Goal: Navigation & Orientation: Understand site structure

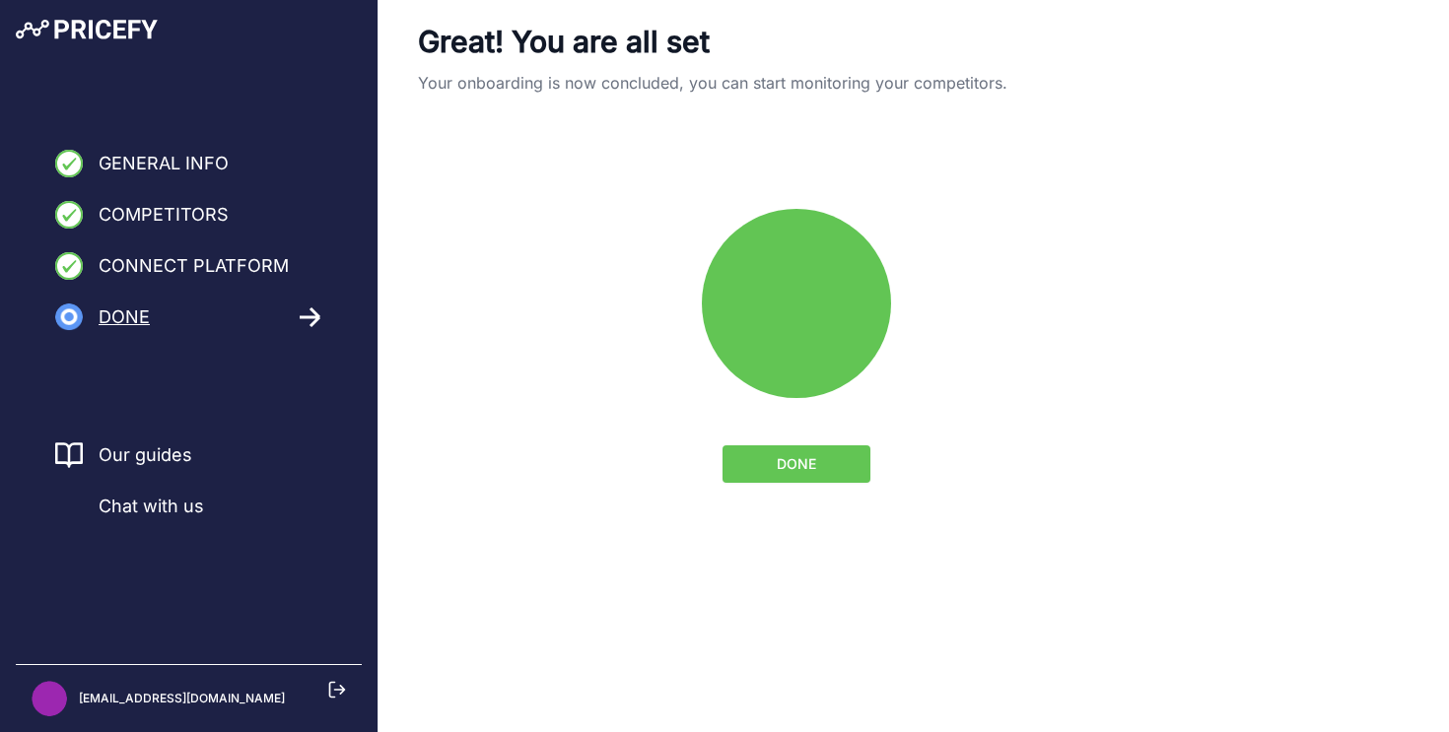
click at [817, 464] on button "DONE" at bounding box center [797, 464] width 148 height 37
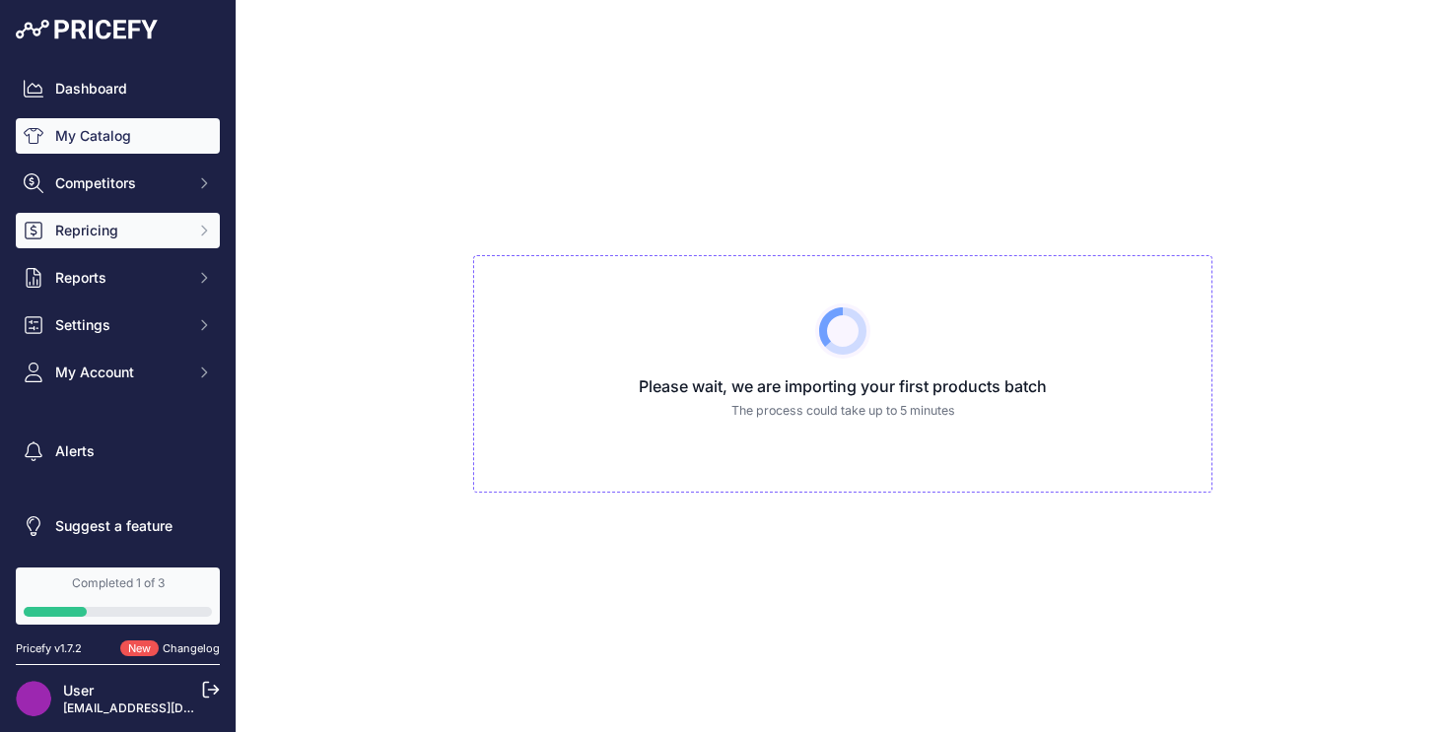
click at [181, 228] on span "Repricing" at bounding box center [119, 231] width 129 height 20
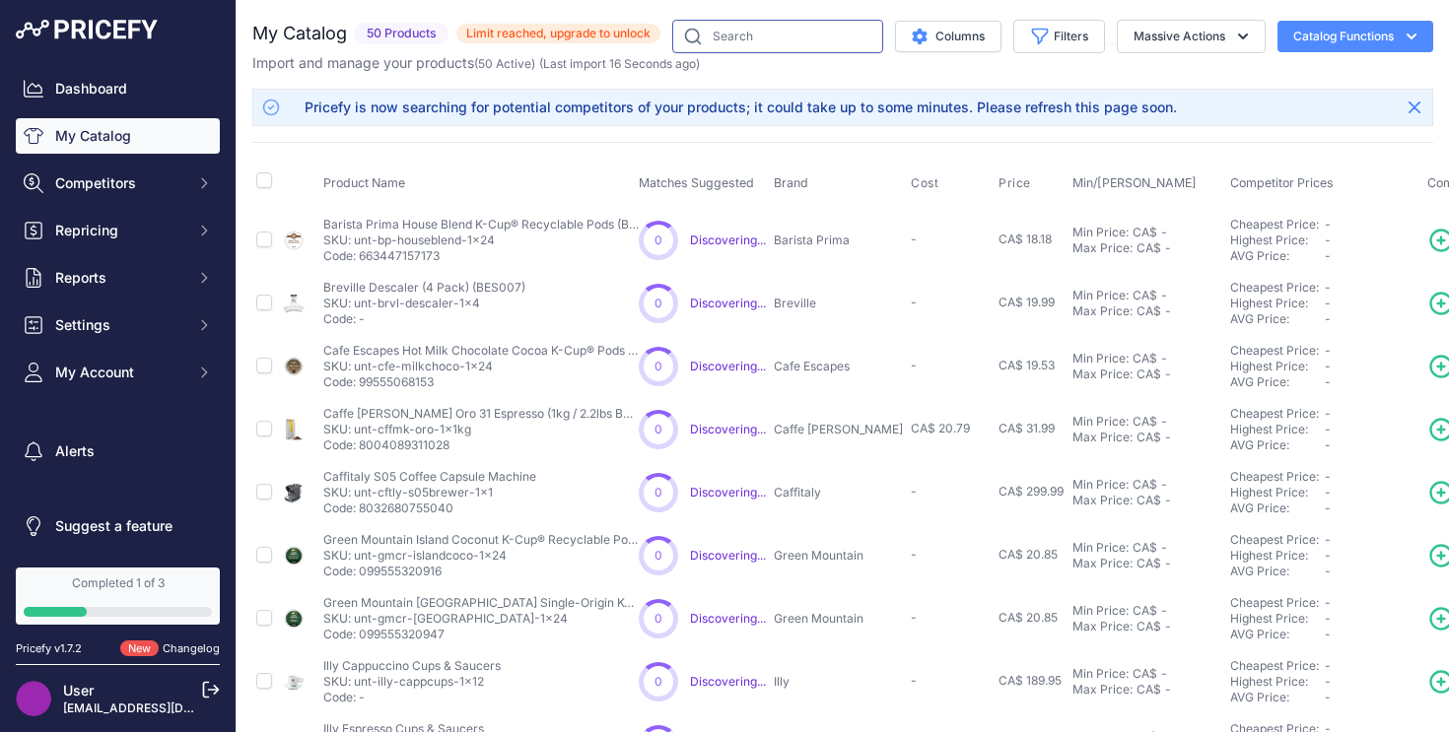
click at [780, 46] on input "text" at bounding box center [777, 37] width 211 height 34
click at [159, 246] on button "Repricing" at bounding box center [118, 230] width 204 height 35
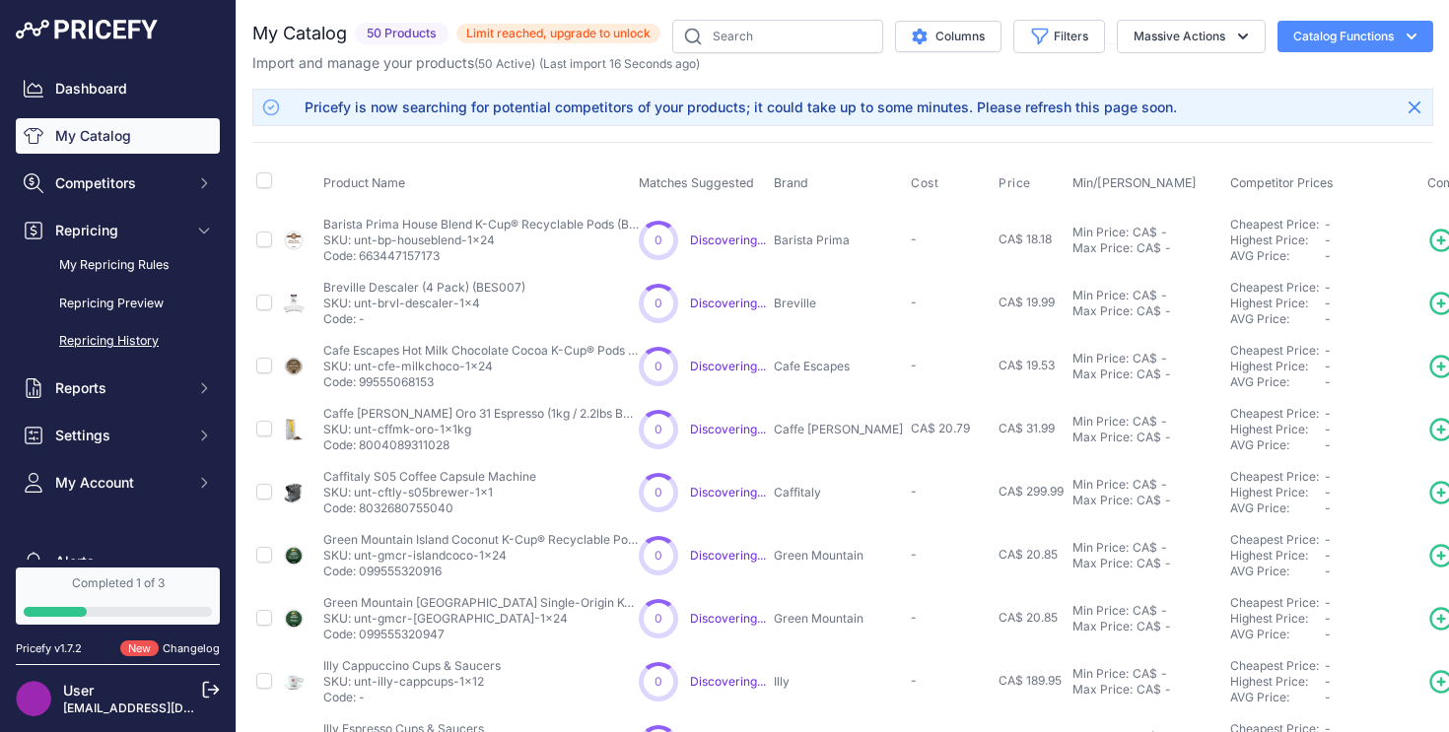
click at [147, 331] on link "Repricing History" at bounding box center [118, 341] width 204 height 35
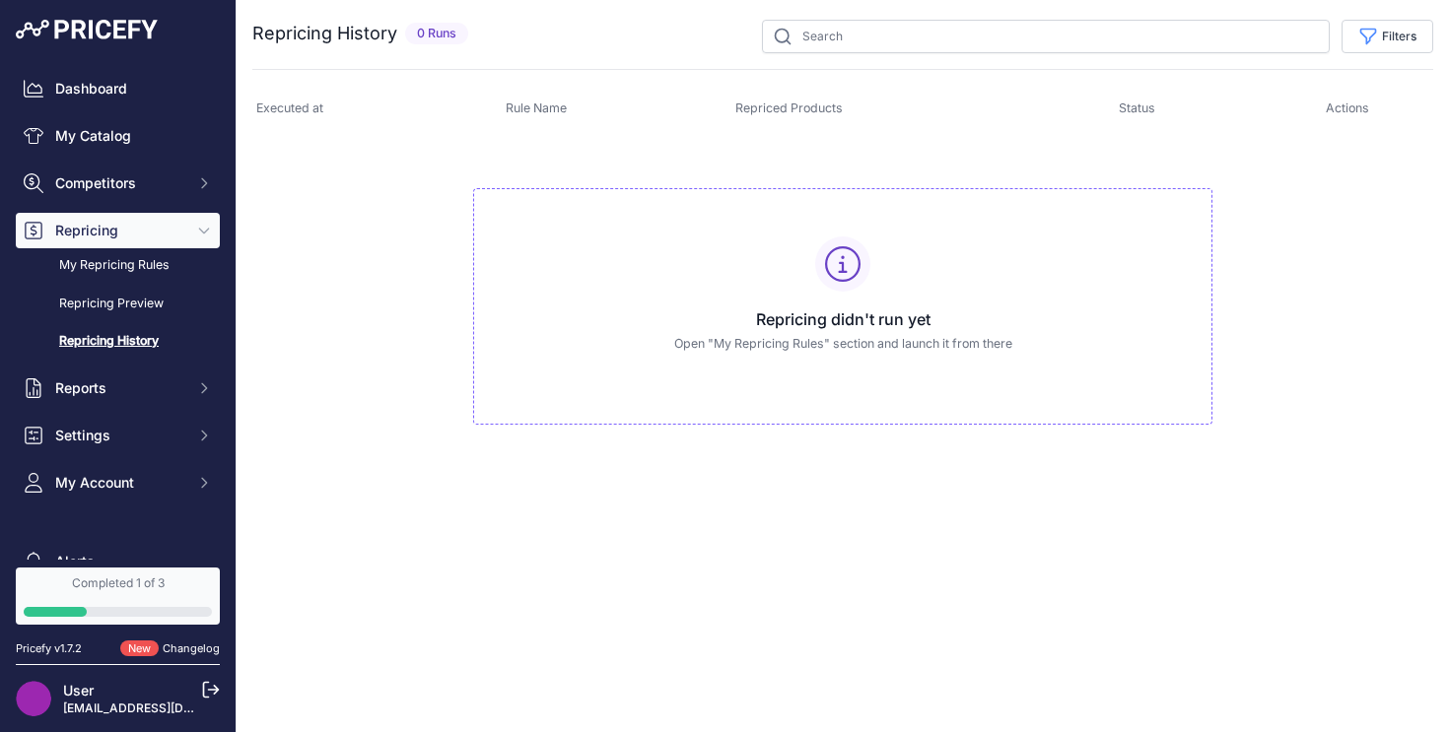
click at [144, 335] on link "Repricing History" at bounding box center [118, 341] width 204 height 35
click at [137, 267] on link "My Repricing Rules" at bounding box center [118, 265] width 204 height 35
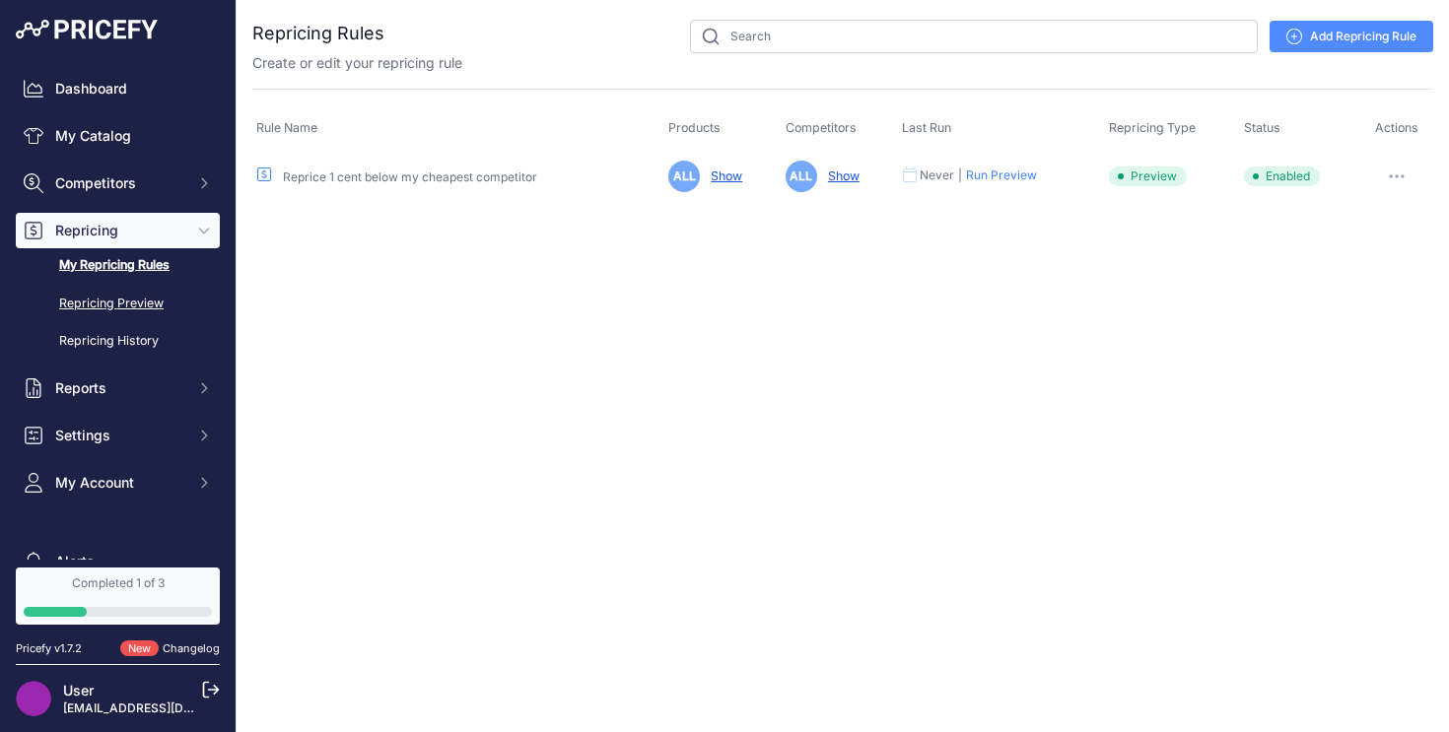
click at [144, 301] on link "Repricing Preview" at bounding box center [118, 304] width 204 height 35
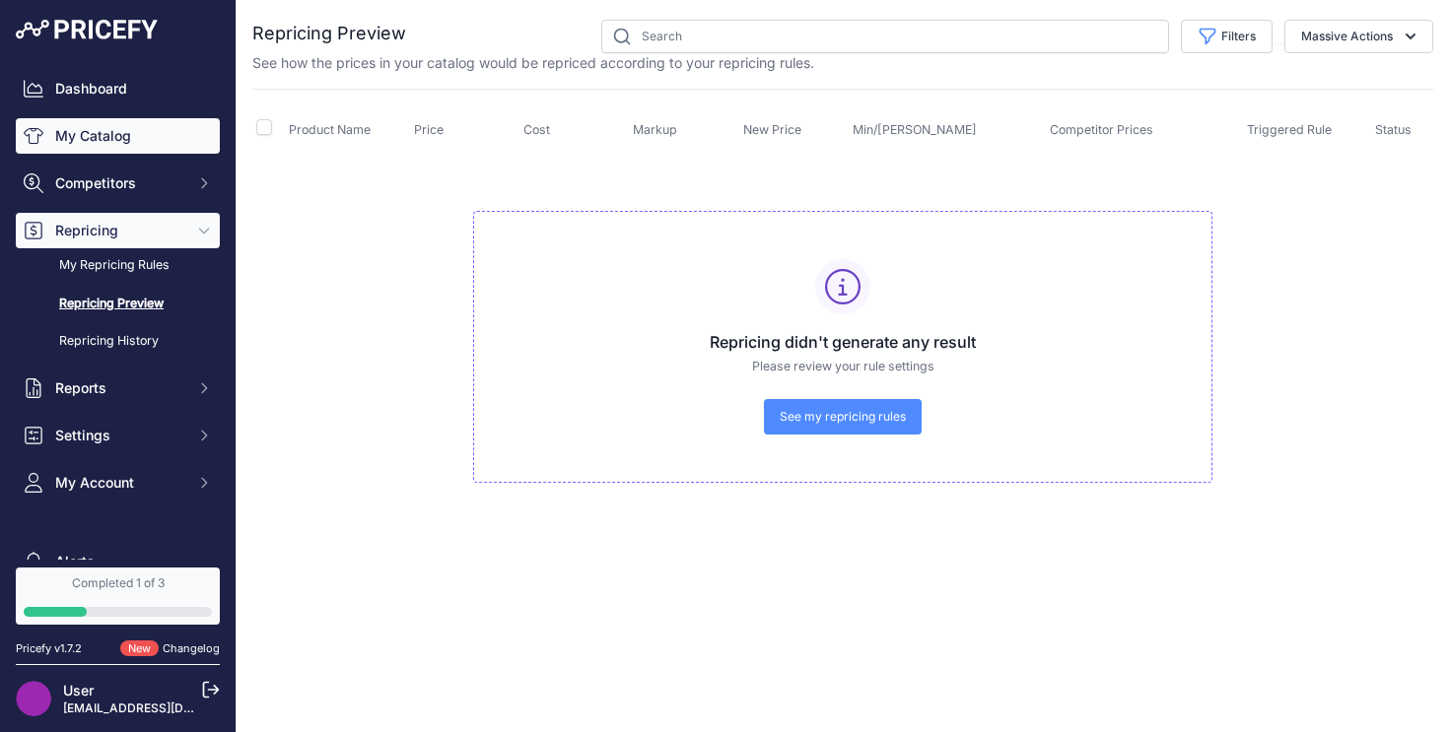
click at [104, 152] on link "My Catalog" at bounding box center [118, 135] width 204 height 35
click at [118, 146] on link "My Catalog" at bounding box center [118, 135] width 204 height 35
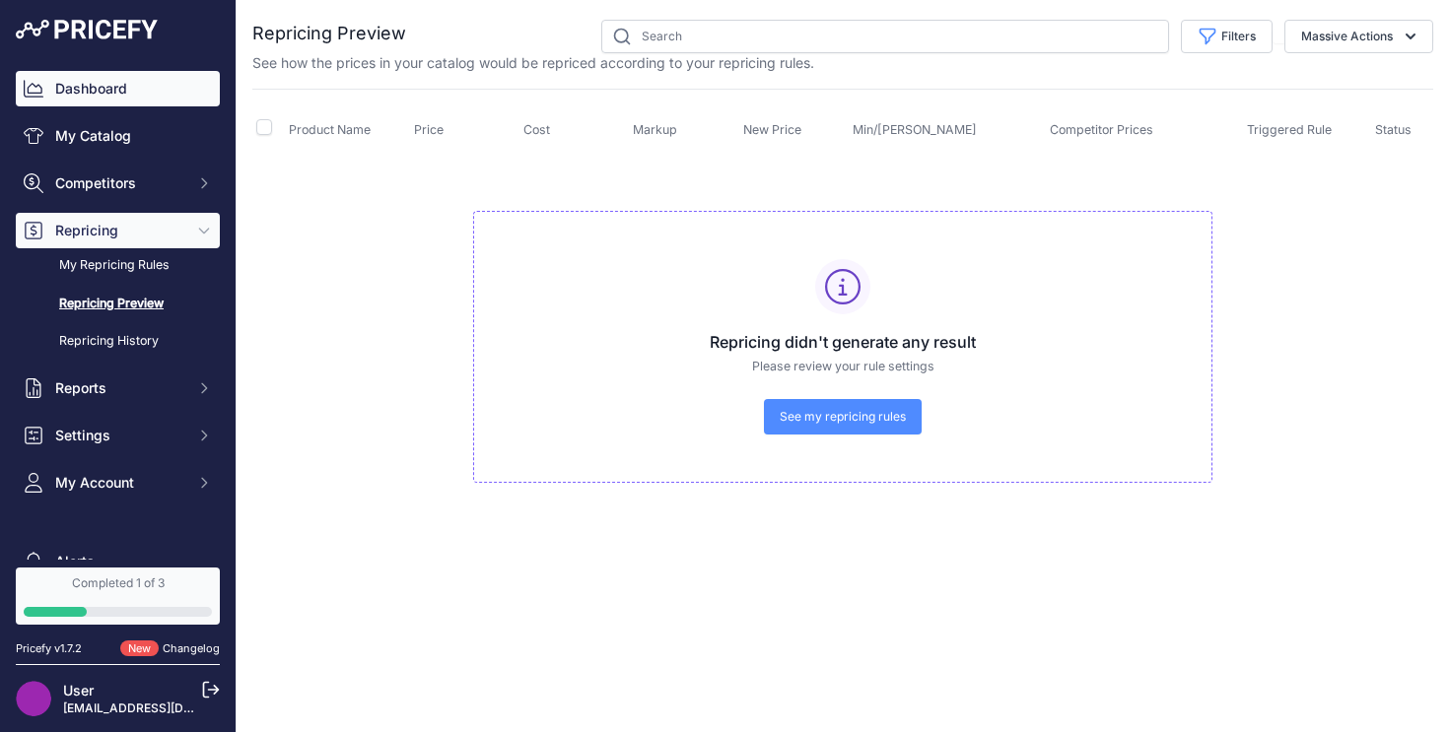
click at [118, 97] on link "Dashboard" at bounding box center [118, 88] width 204 height 35
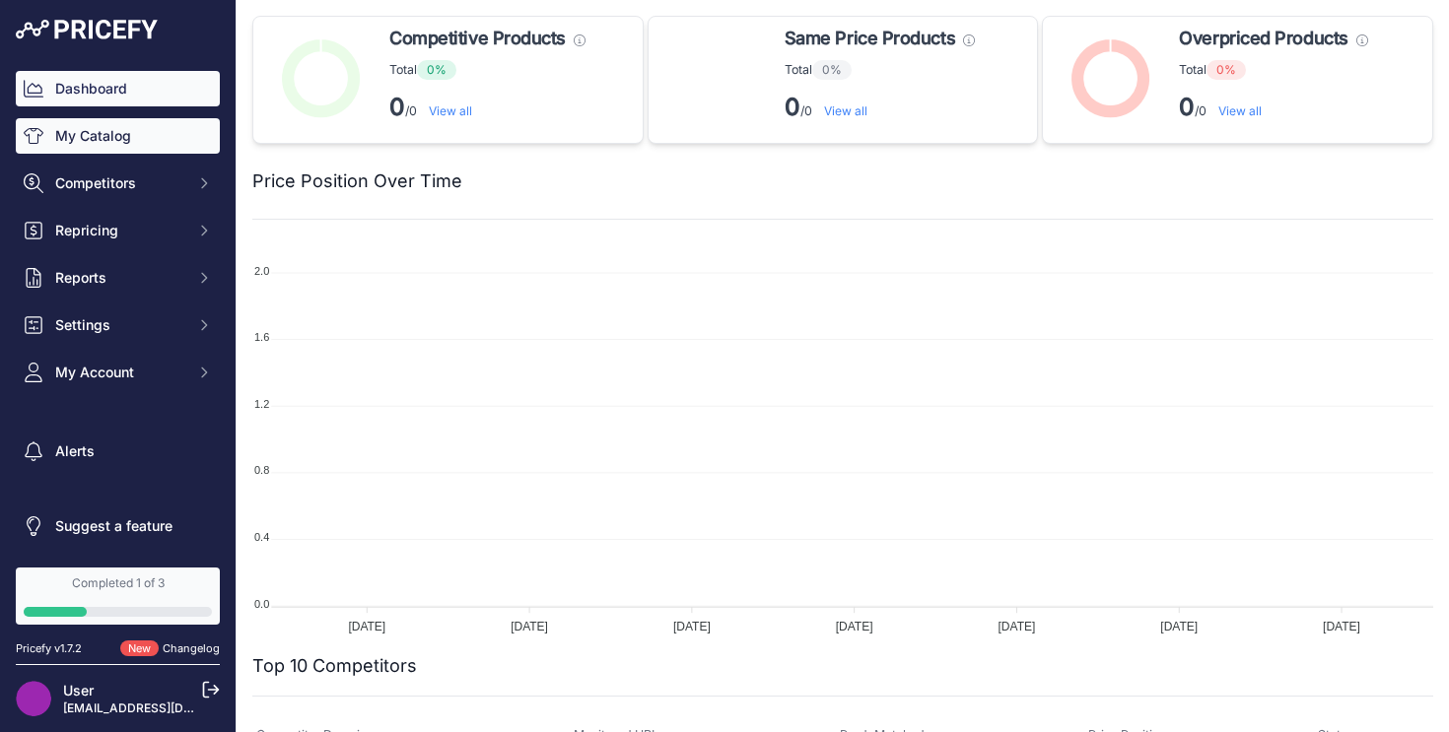
click at [116, 128] on link "My Catalog" at bounding box center [118, 135] width 204 height 35
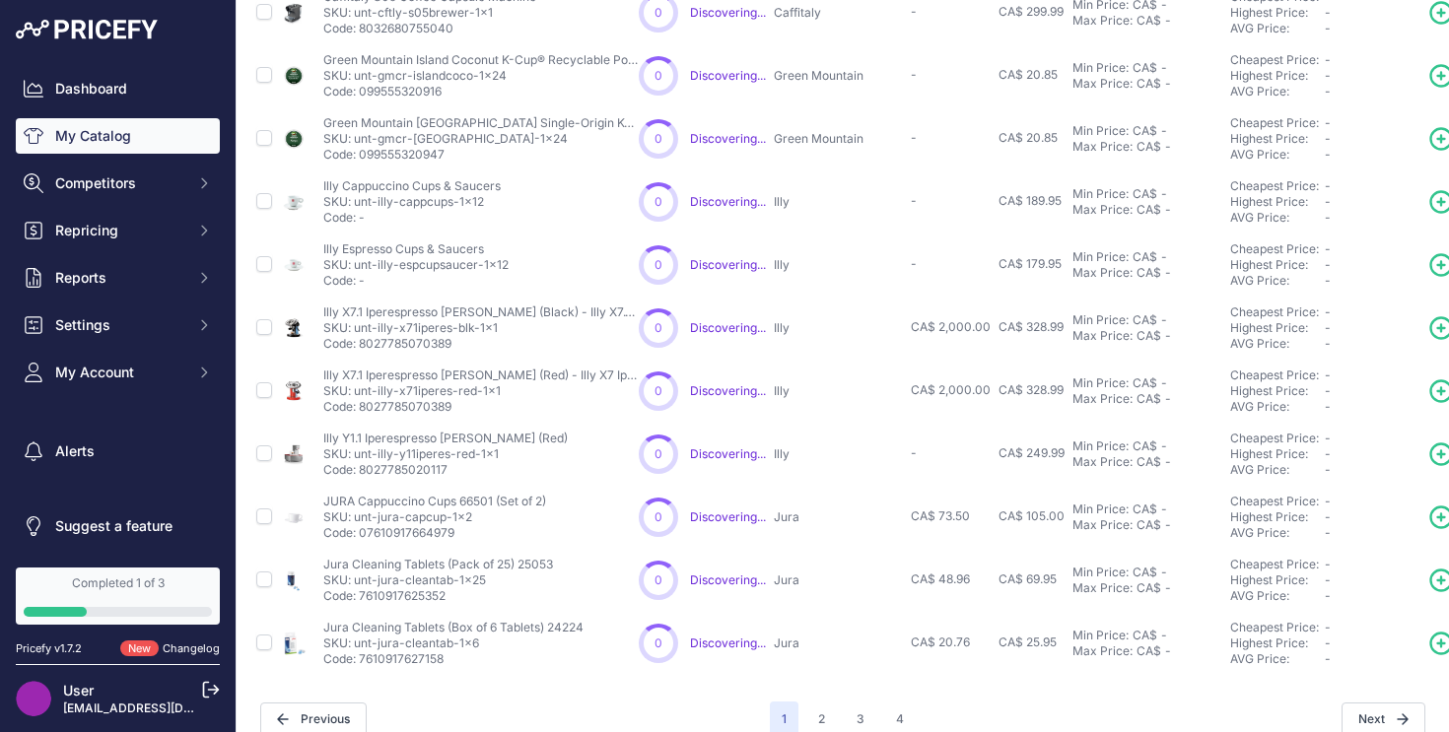
scroll to position [504, 0]
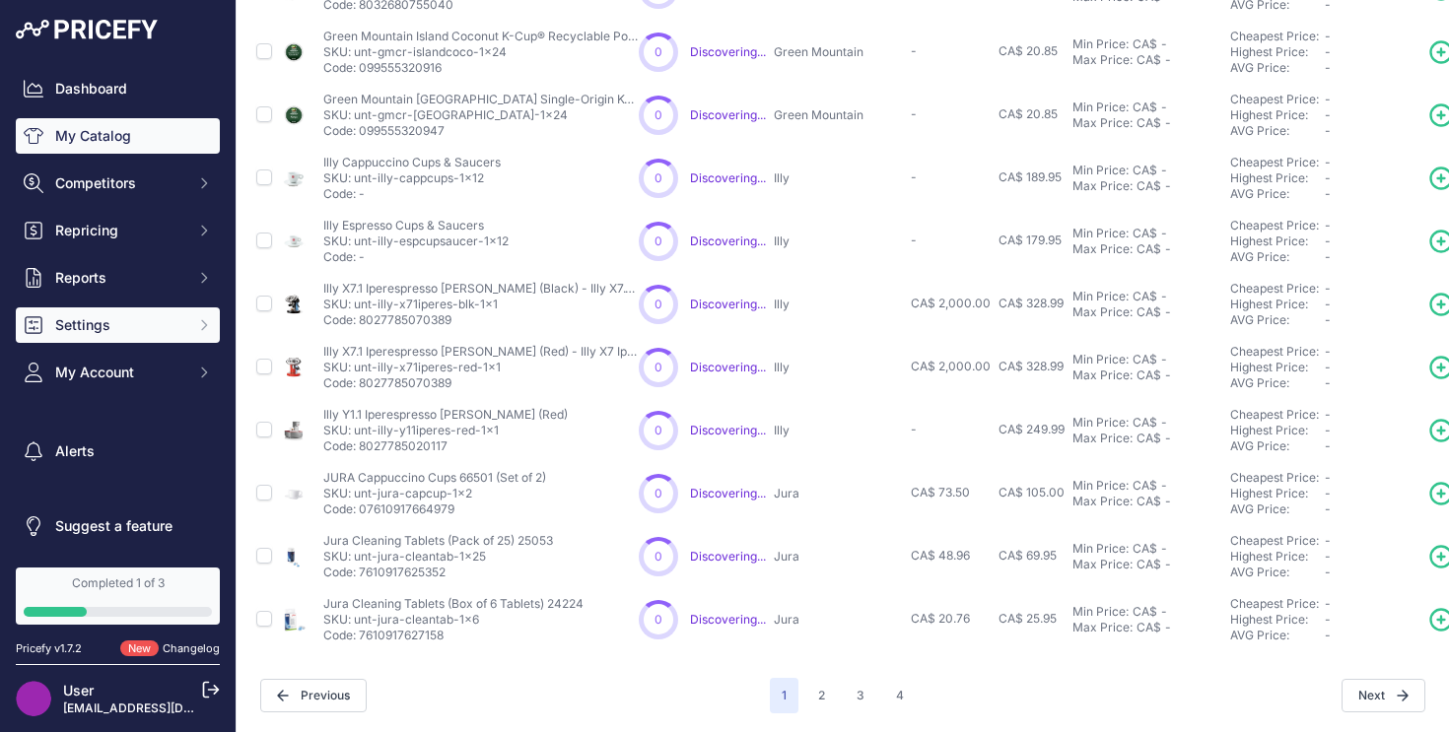
click at [172, 342] on button "Settings" at bounding box center [118, 325] width 204 height 35
click at [141, 297] on div "Dashboard My Catalog Competitors Competitors Monitored URLs MAP infringements R…" at bounding box center [118, 230] width 204 height 319
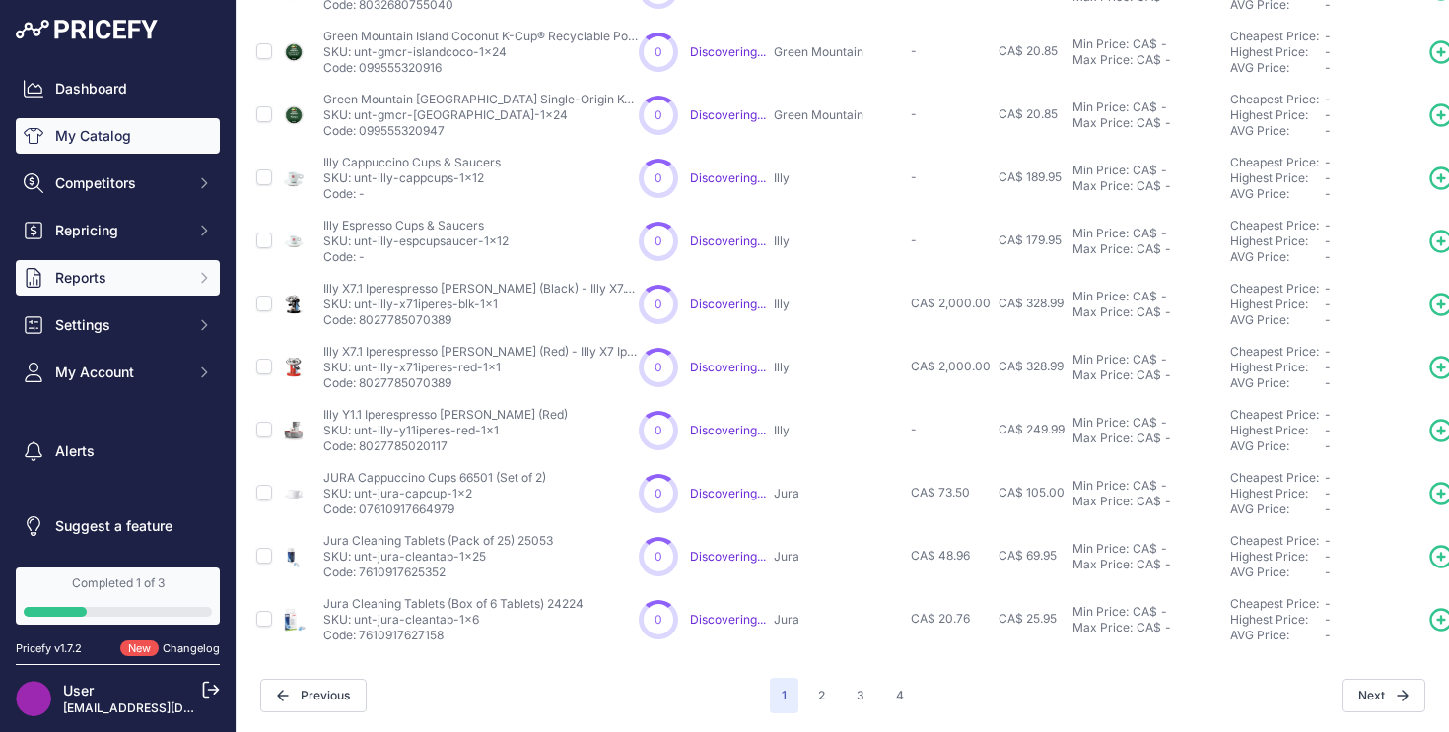
click at [143, 283] on span "Reports" at bounding box center [119, 278] width 129 height 20
